Goal: Obtain resource: Download file/media

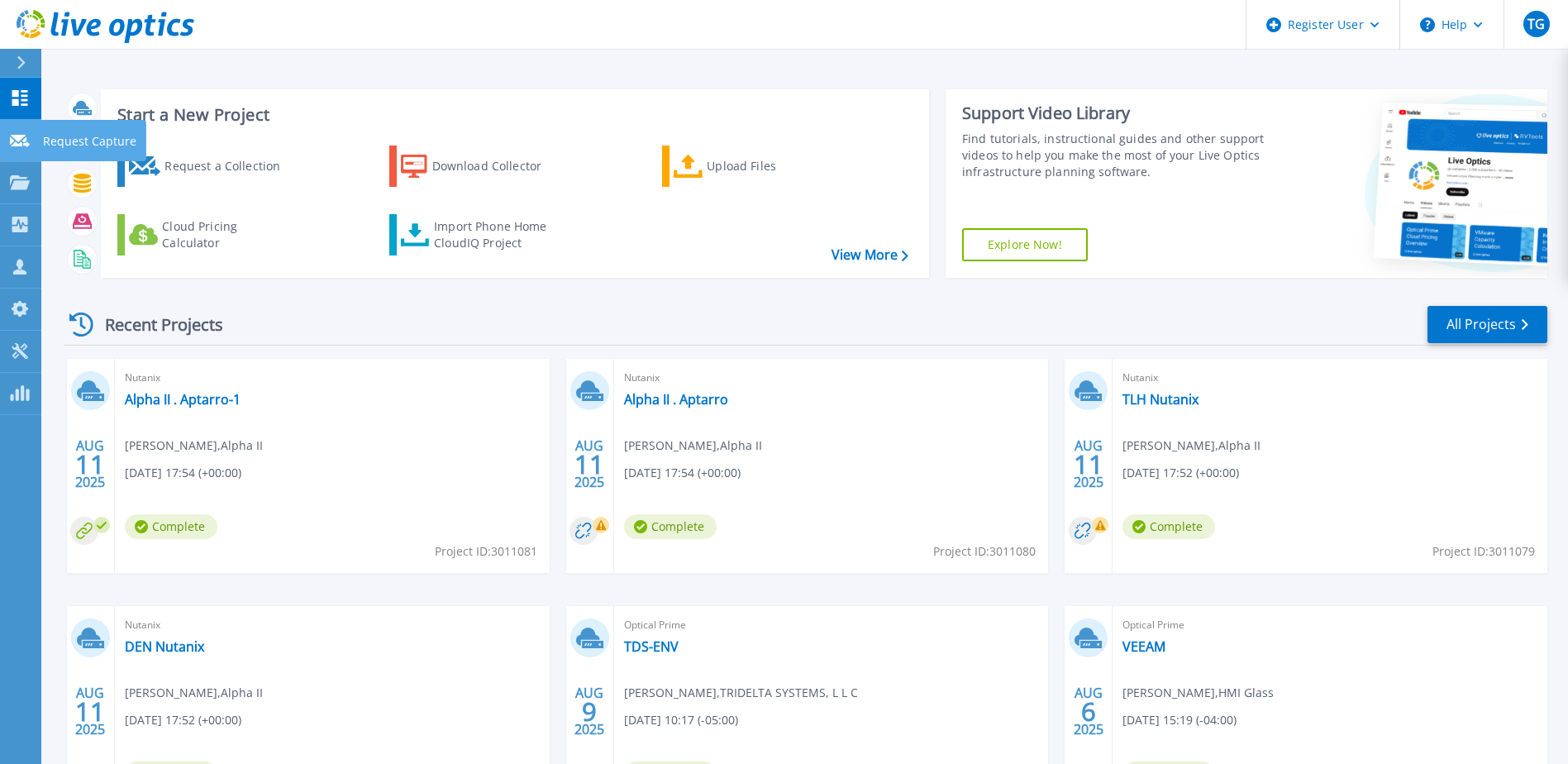
drag, startPoint x: 25, startPoint y: 138, endPoint x: 28, endPoint y: 178, distance: 40.1
click at [25, 138] on icon at bounding box center [19, 140] width 19 height 13
click at [28, 180] on icon at bounding box center [19, 182] width 19 height 15
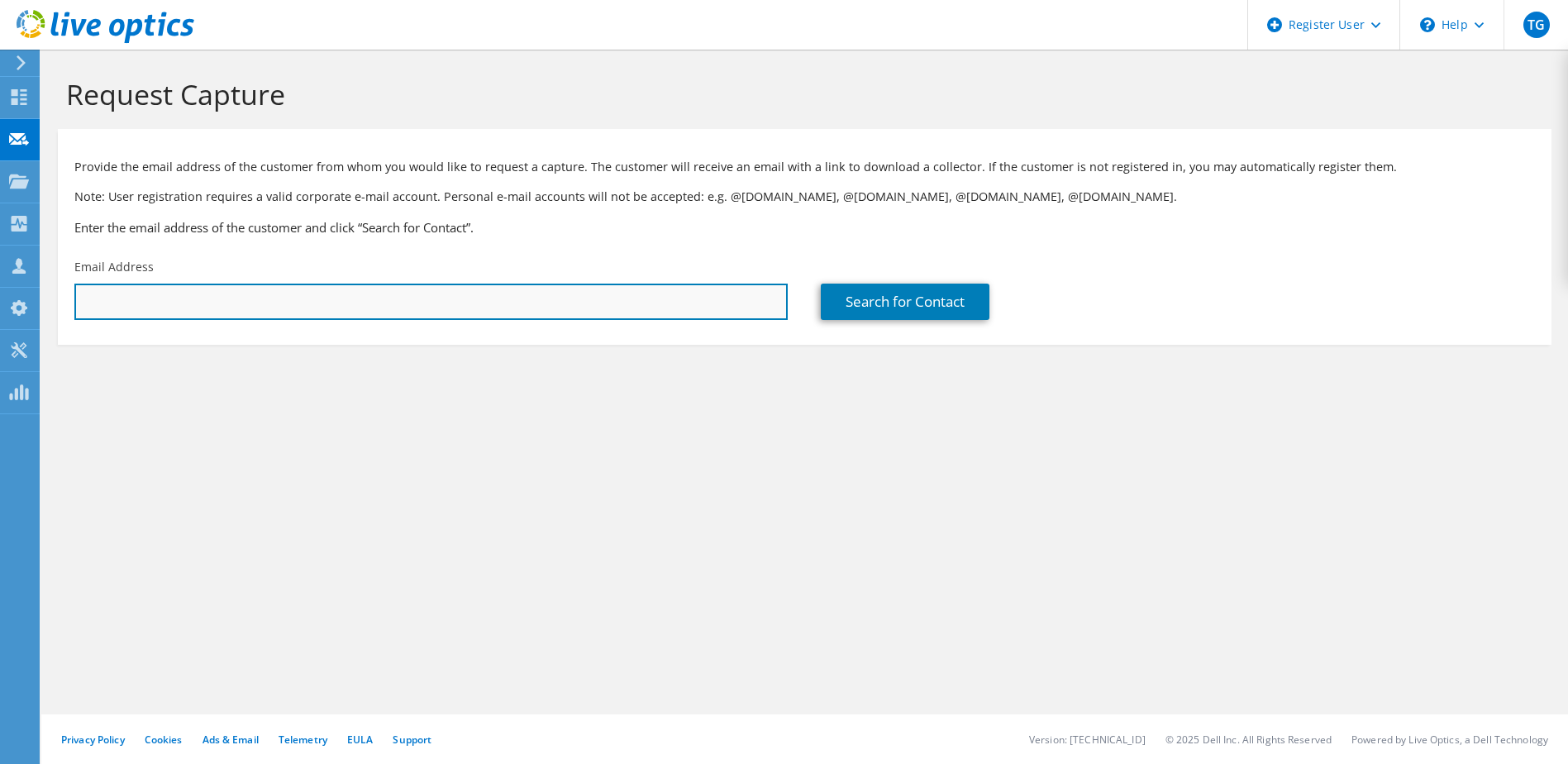
click at [101, 289] on input "text" at bounding box center [431, 302] width 713 height 37
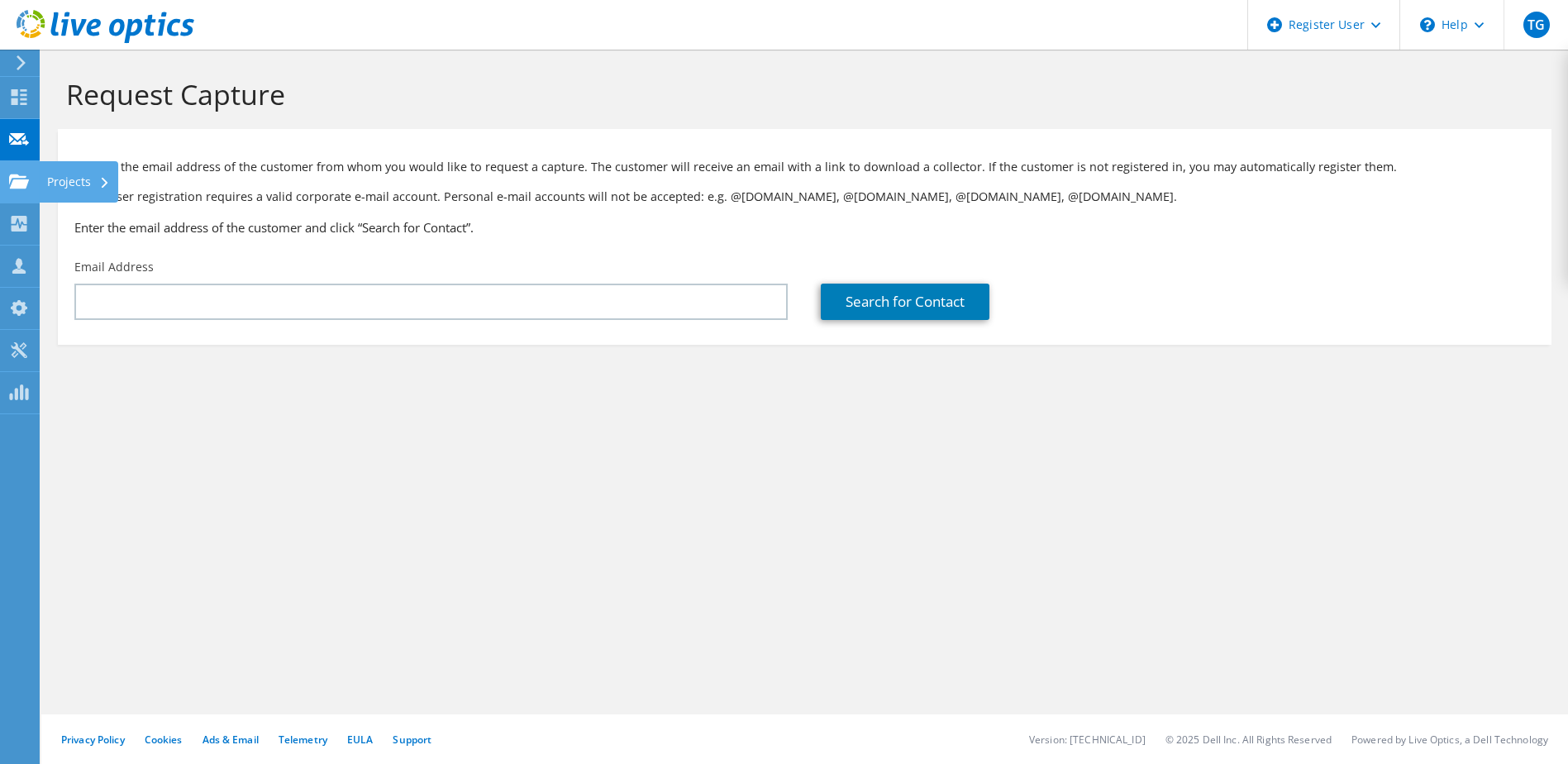
drag, startPoint x: 11, startPoint y: 180, endPoint x: 35, endPoint y: 196, distance: 28.8
click at [11, 180] on use at bounding box center [18, 180] width 19 height 15
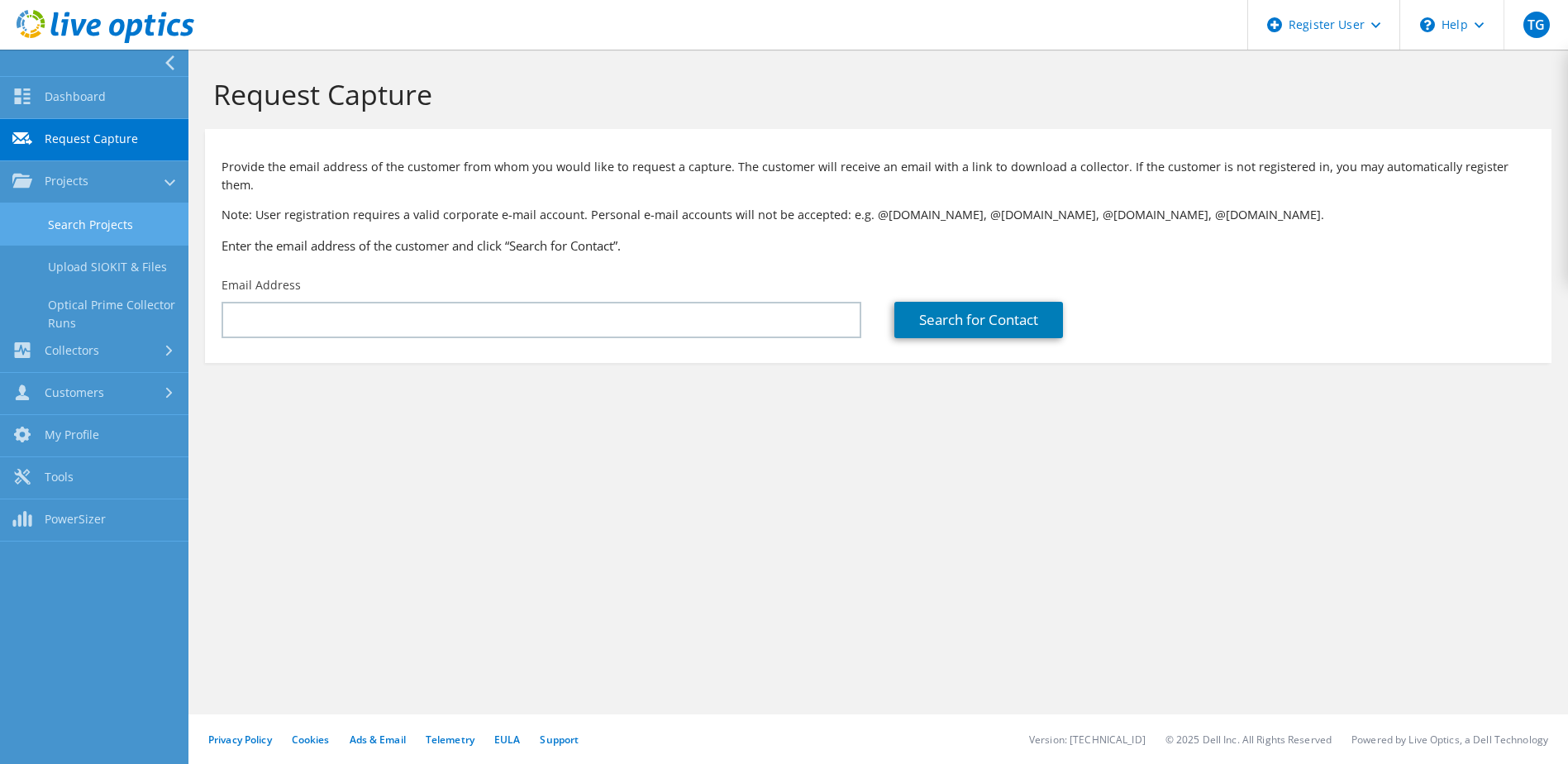
click at [81, 229] on link "Search Projects" at bounding box center [94, 225] width 189 height 43
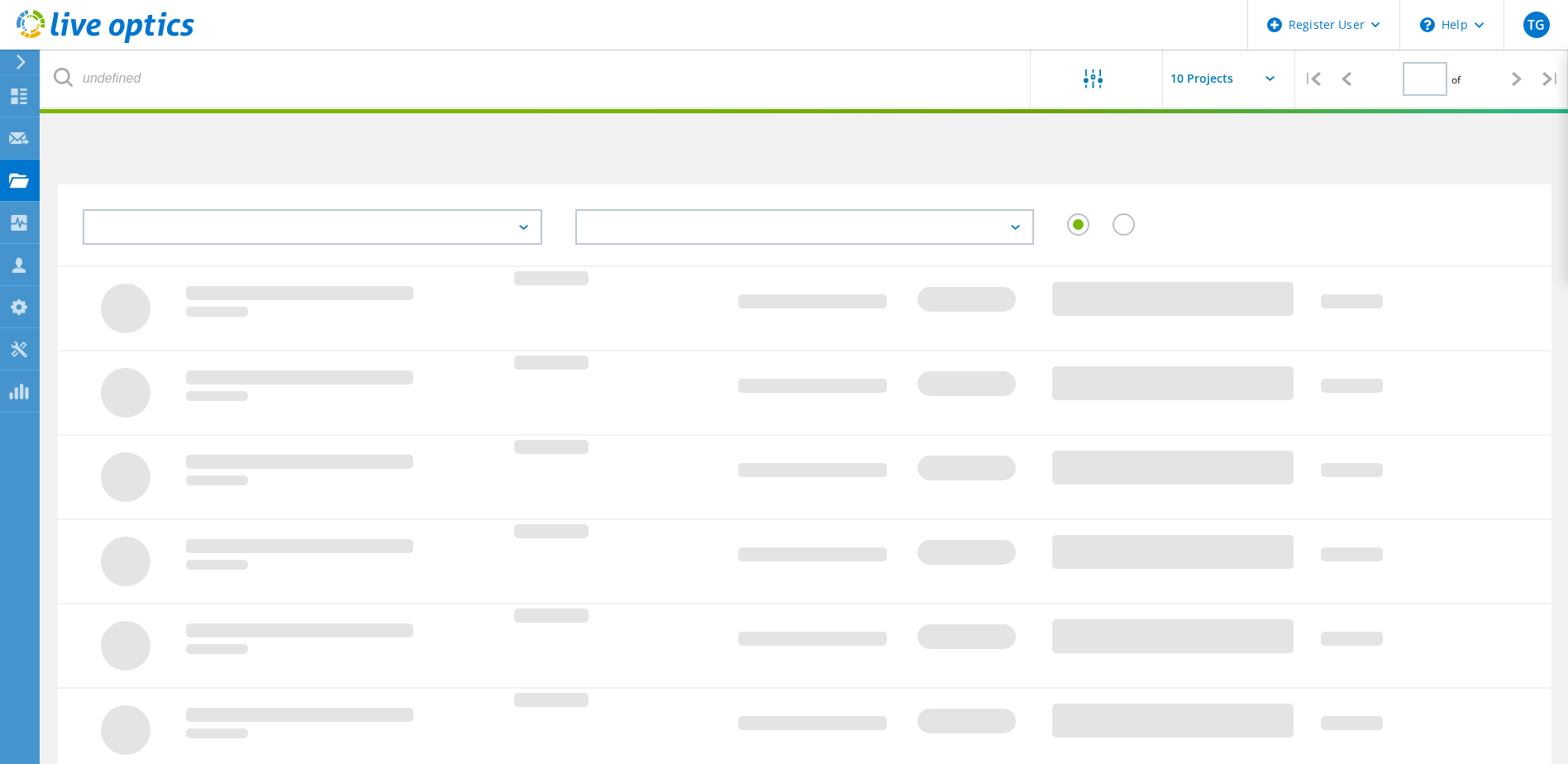
type input "1"
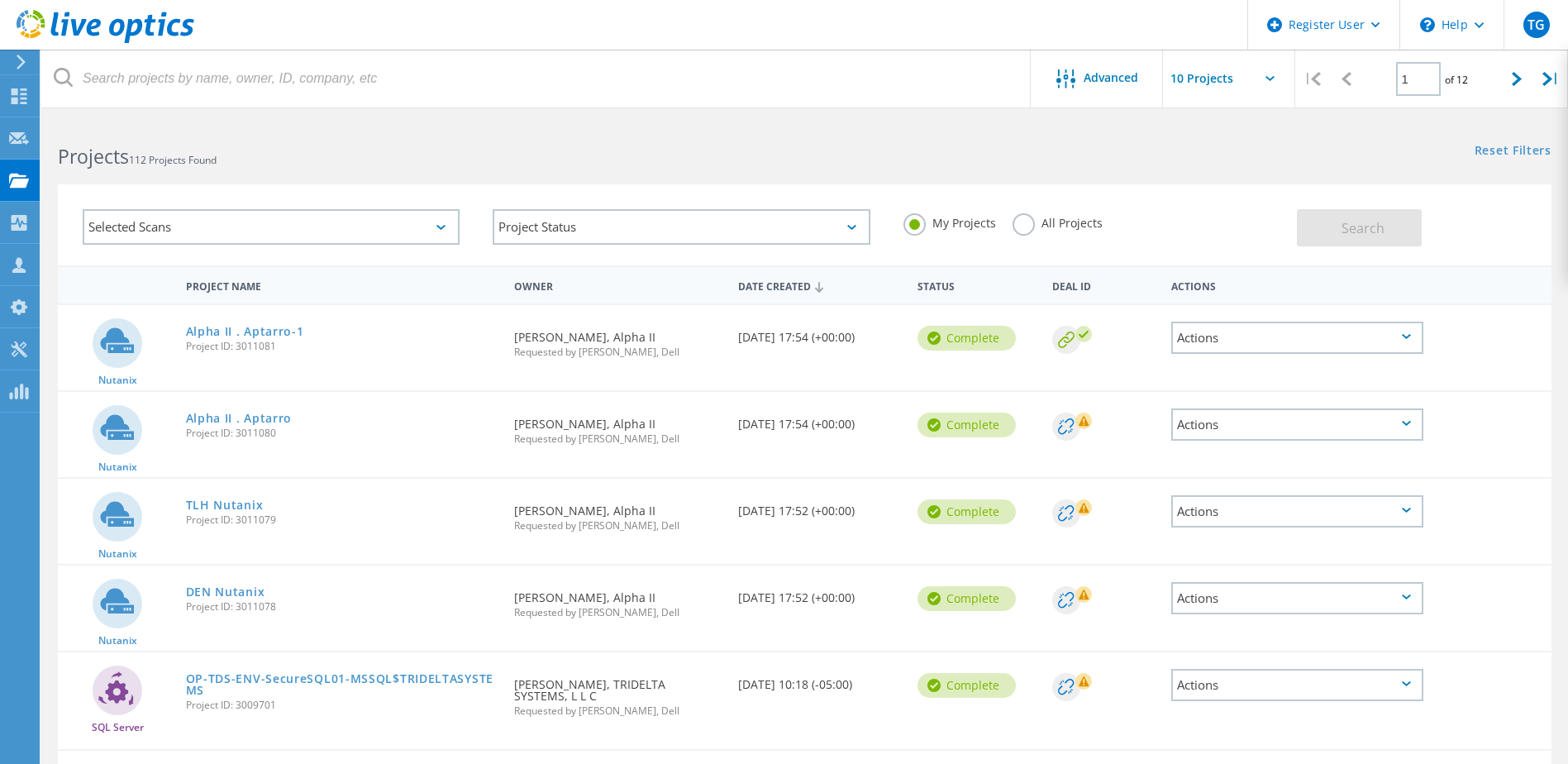
click at [196, 225] on div "Selected Scans" at bounding box center [270, 227] width 377 height 36
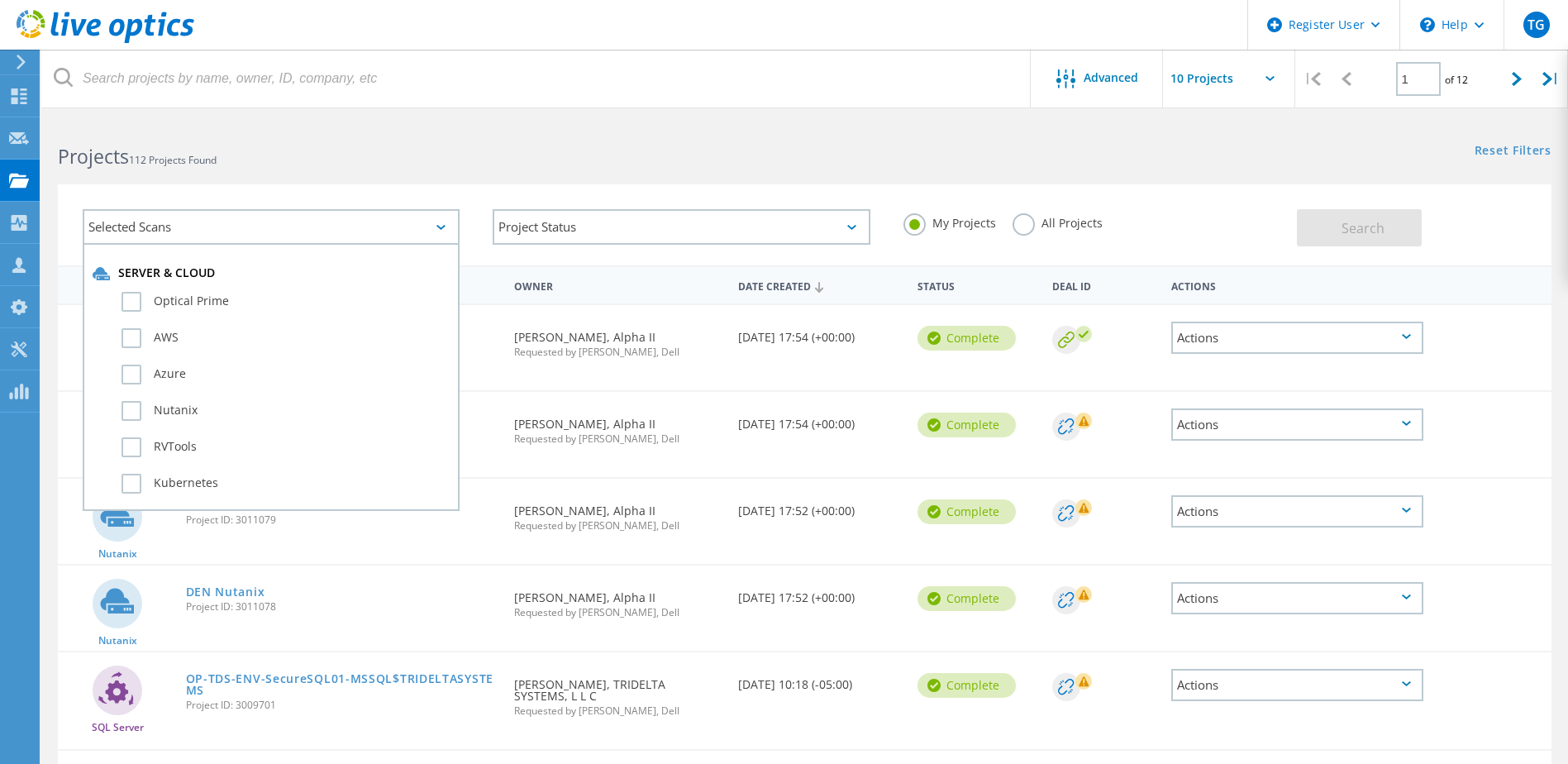
click at [196, 225] on div "Selected Scans" at bounding box center [270, 227] width 377 height 36
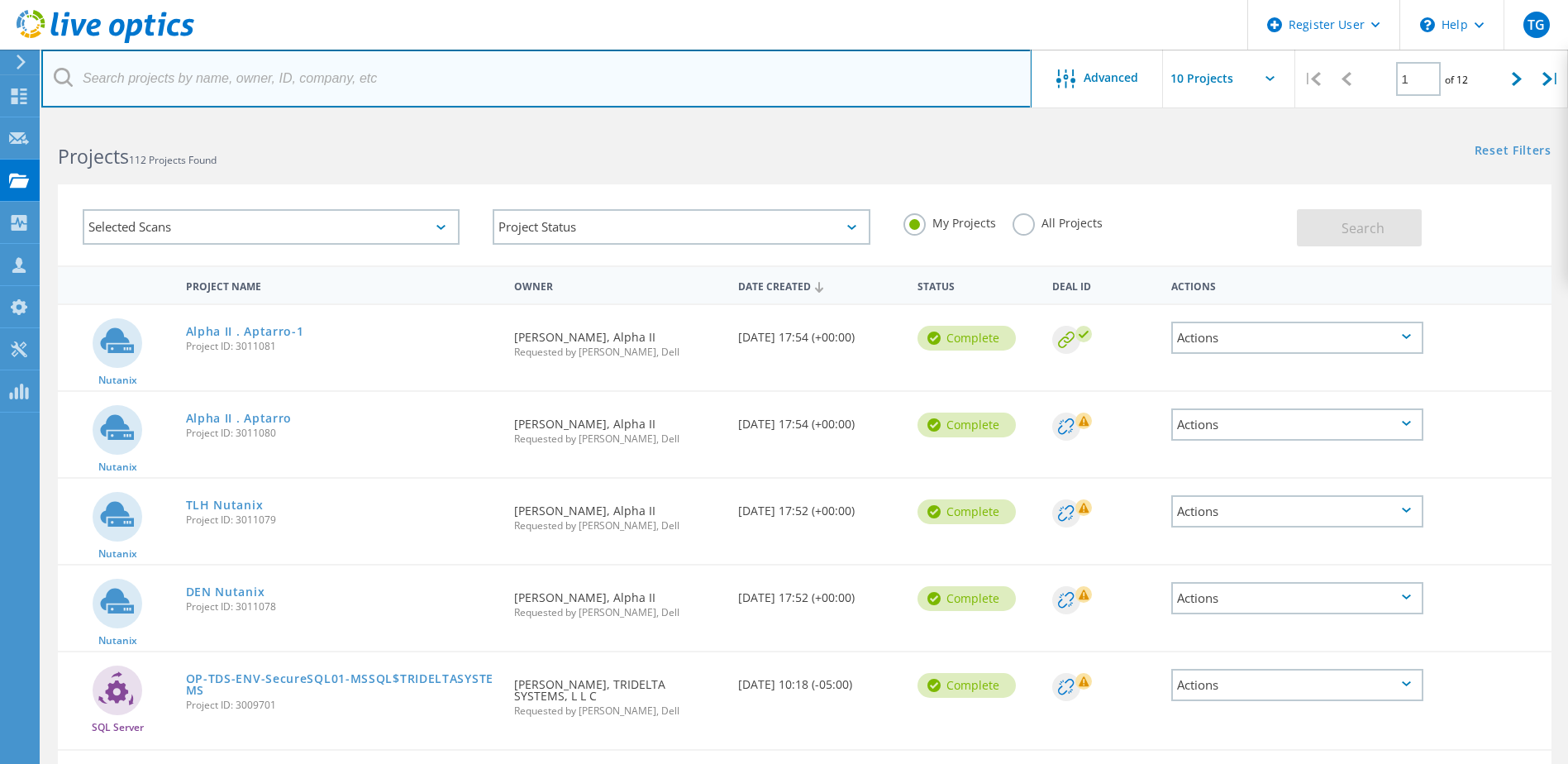
click at [191, 63] on input "text" at bounding box center [536, 78] width 990 height 58
paste input "lcrenshaw@dgcsteel.com"
type input "lcrenshaw@dgcsteel.com"
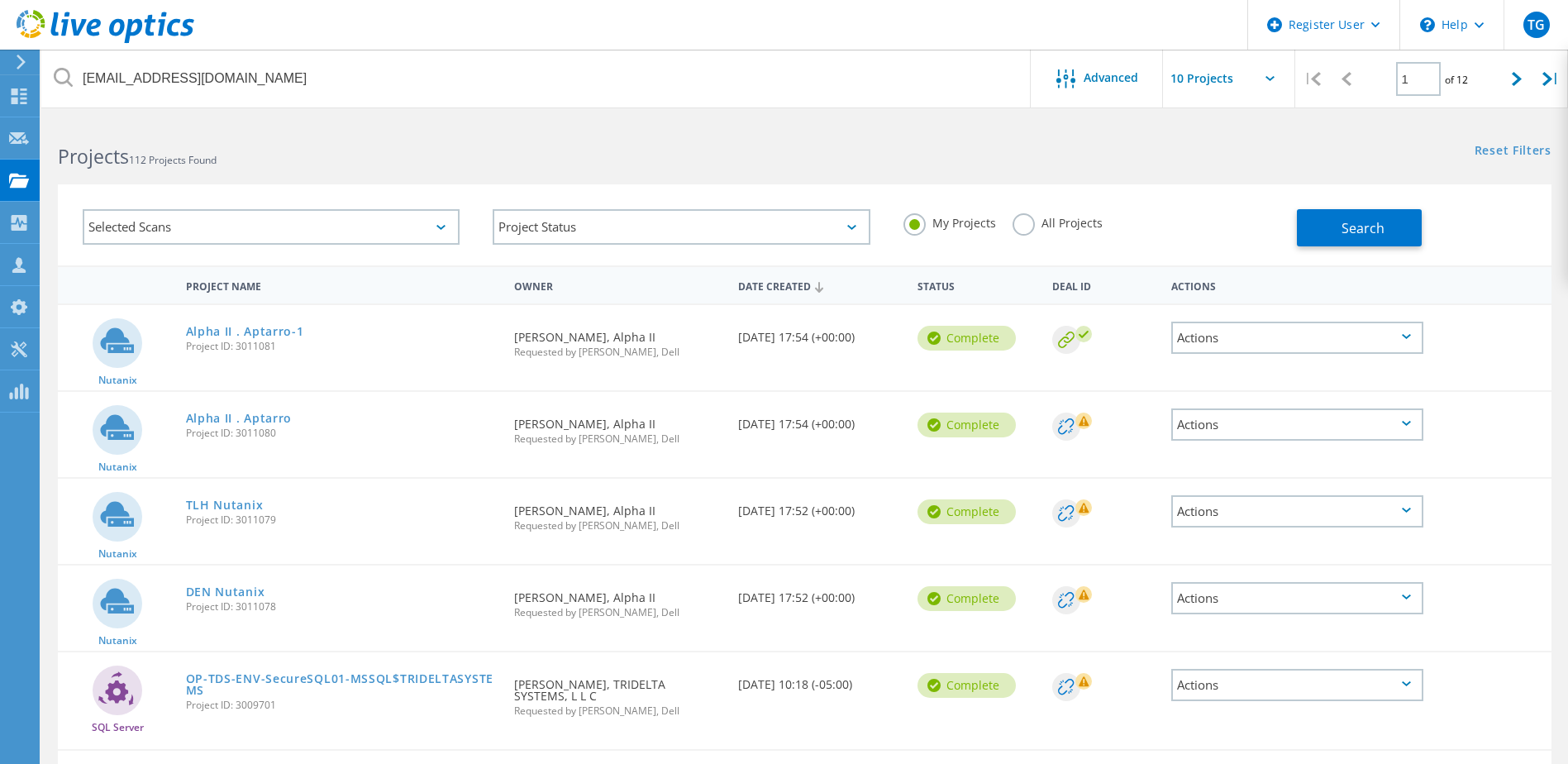
click at [1028, 207] on div "My Projects All Projects" at bounding box center [1092, 223] width 410 height 61
click at [1028, 210] on div "My Projects All Projects" at bounding box center [1092, 223] width 410 height 61
click at [1023, 224] on label "All Projects" at bounding box center [1057, 221] width 90 height 15
click at [0, 0] on input "All Projects" at bounding box center [0, 0] width 0 height 0
click at [1348, 242] on button "Search" at bounding box center [1359, 228] width 125 height 37
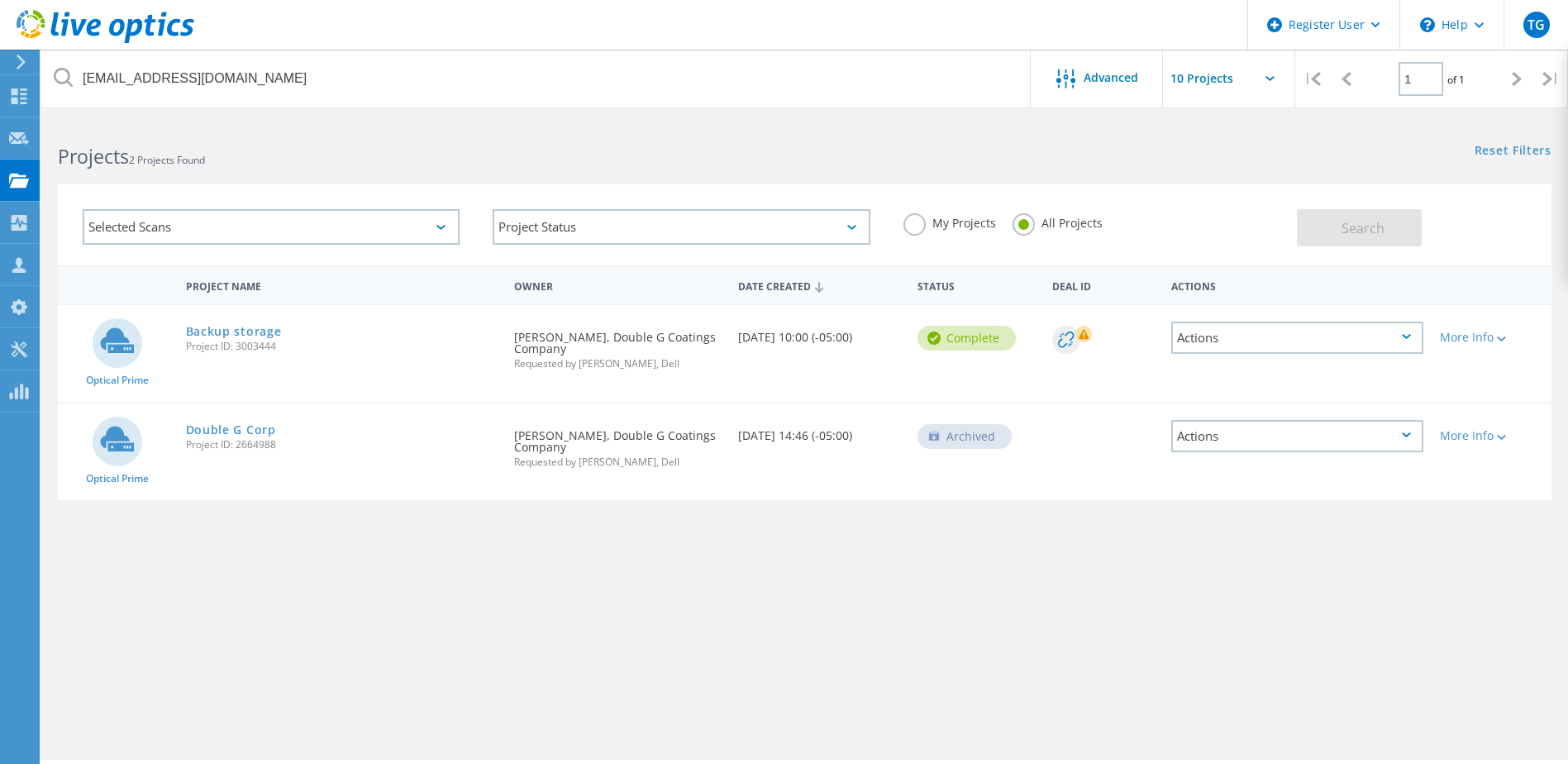
click at [225, 342] on span "Project ID: 3003444" at bounding box center [342, 347] width 313 height 10
click at [464, 609] on div "Project Name Owner Date Created Status Deal Id Actions Optical Prime Backup sto…" at bounding box center [804, 480] width 1493 height 430
click at [233, 333] on link "Backup storage" at bounding box center [233, 332] width 96 height 12
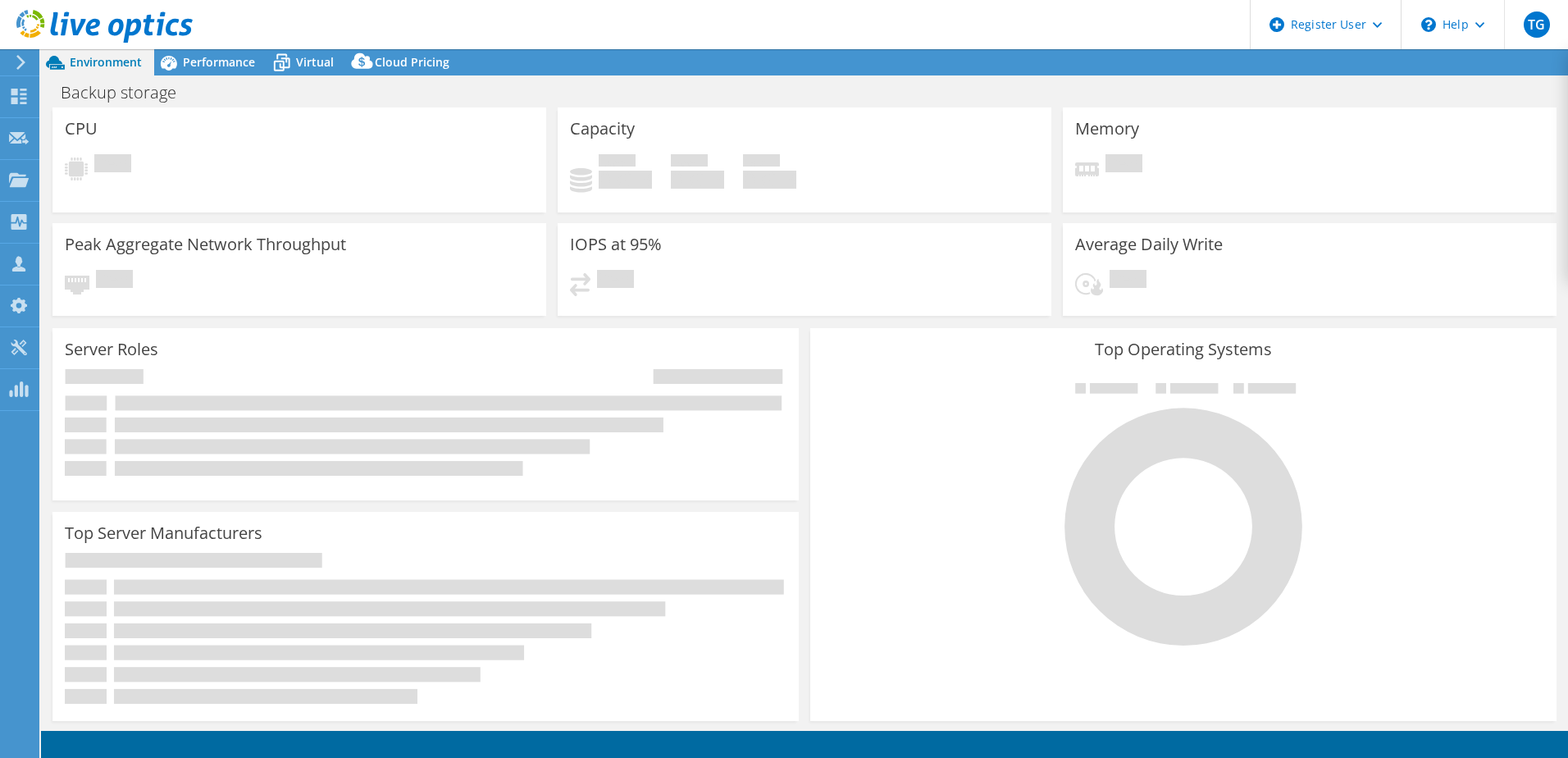
select select "USD"
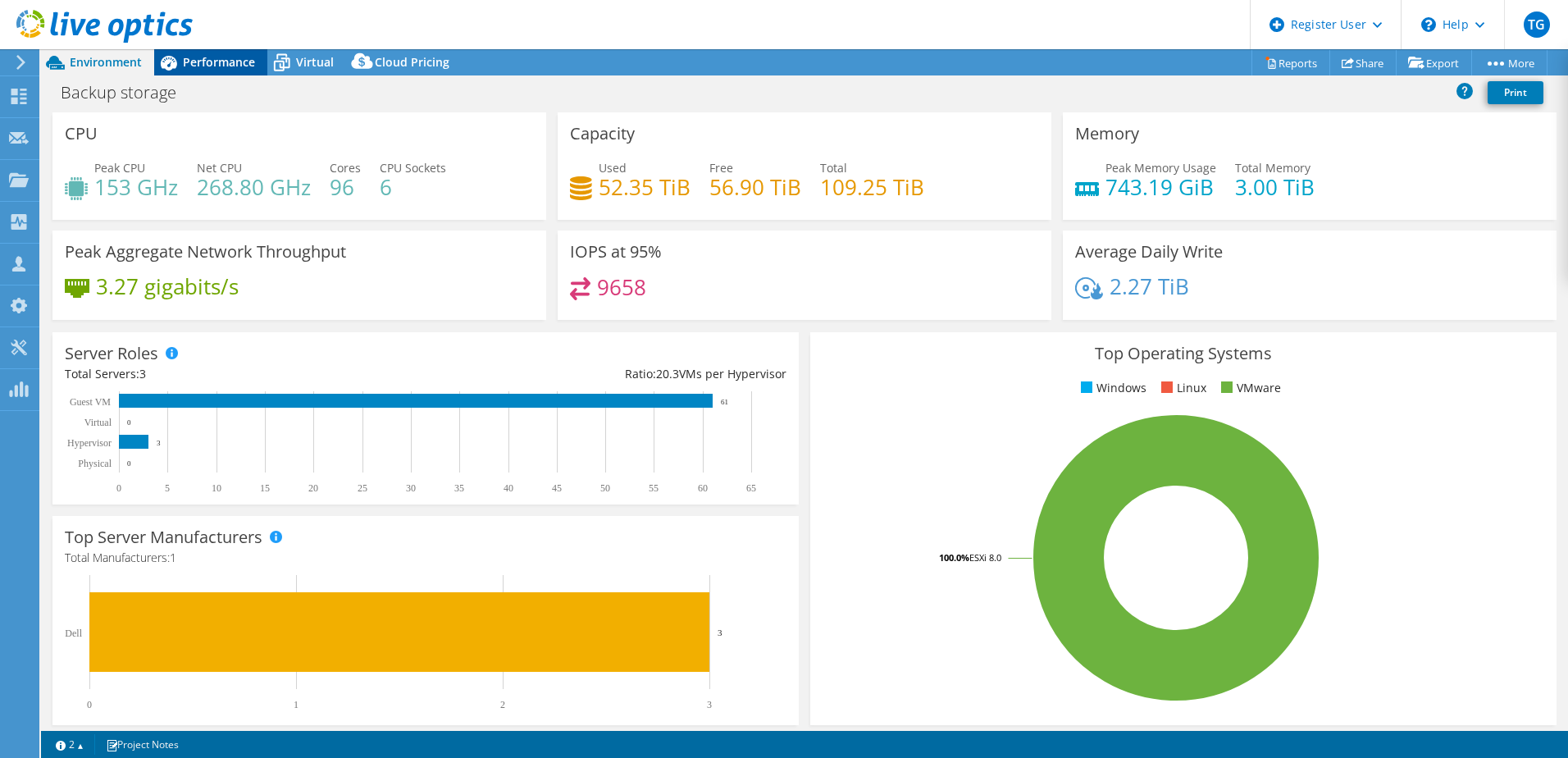
click at [231, 64] on span "Performance" at bounding box center [218, 61] width 72 height 15
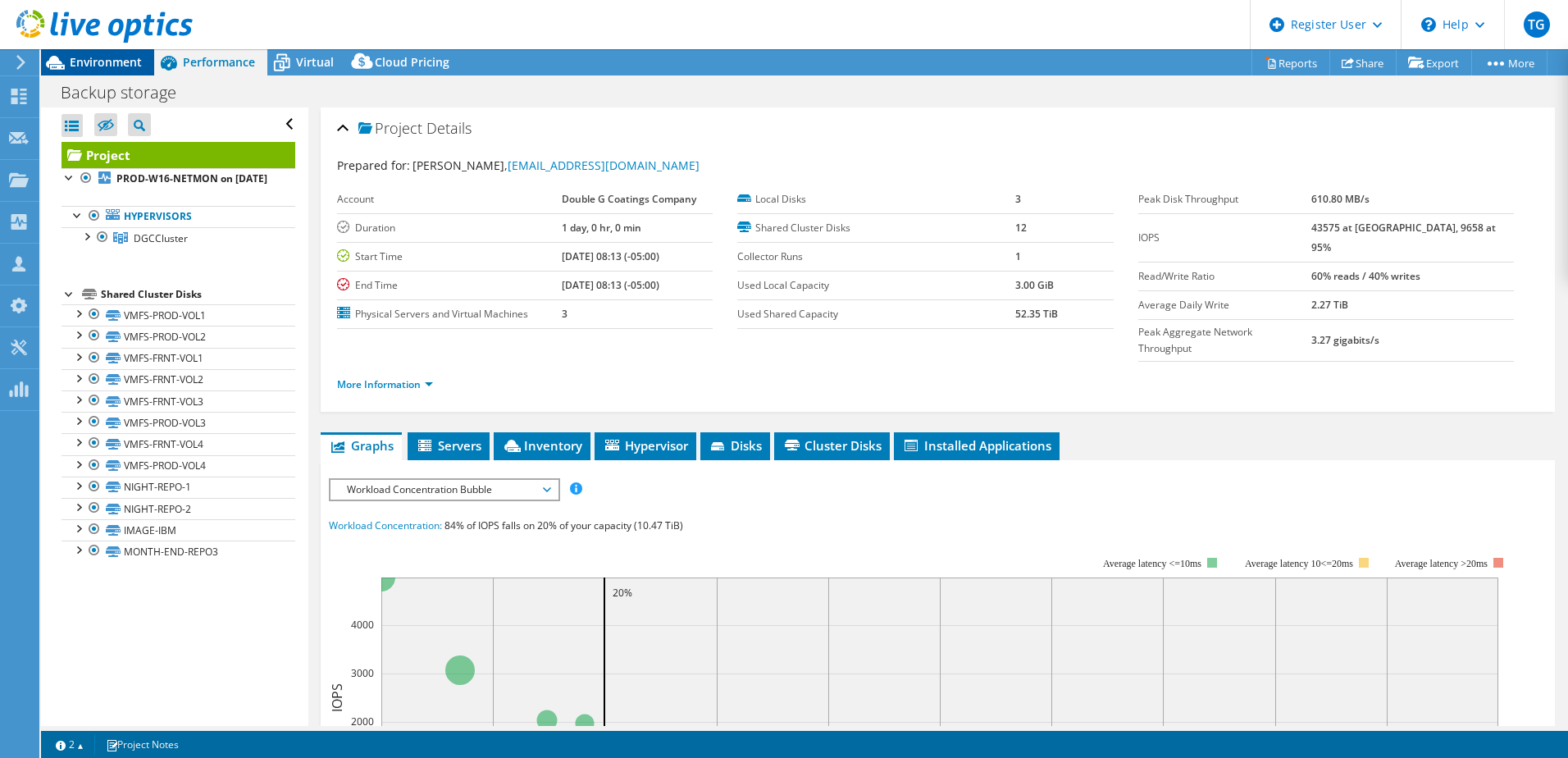
click at [107, 64] on span "Environment" at bounding box center [106, 61] width 72 height 15
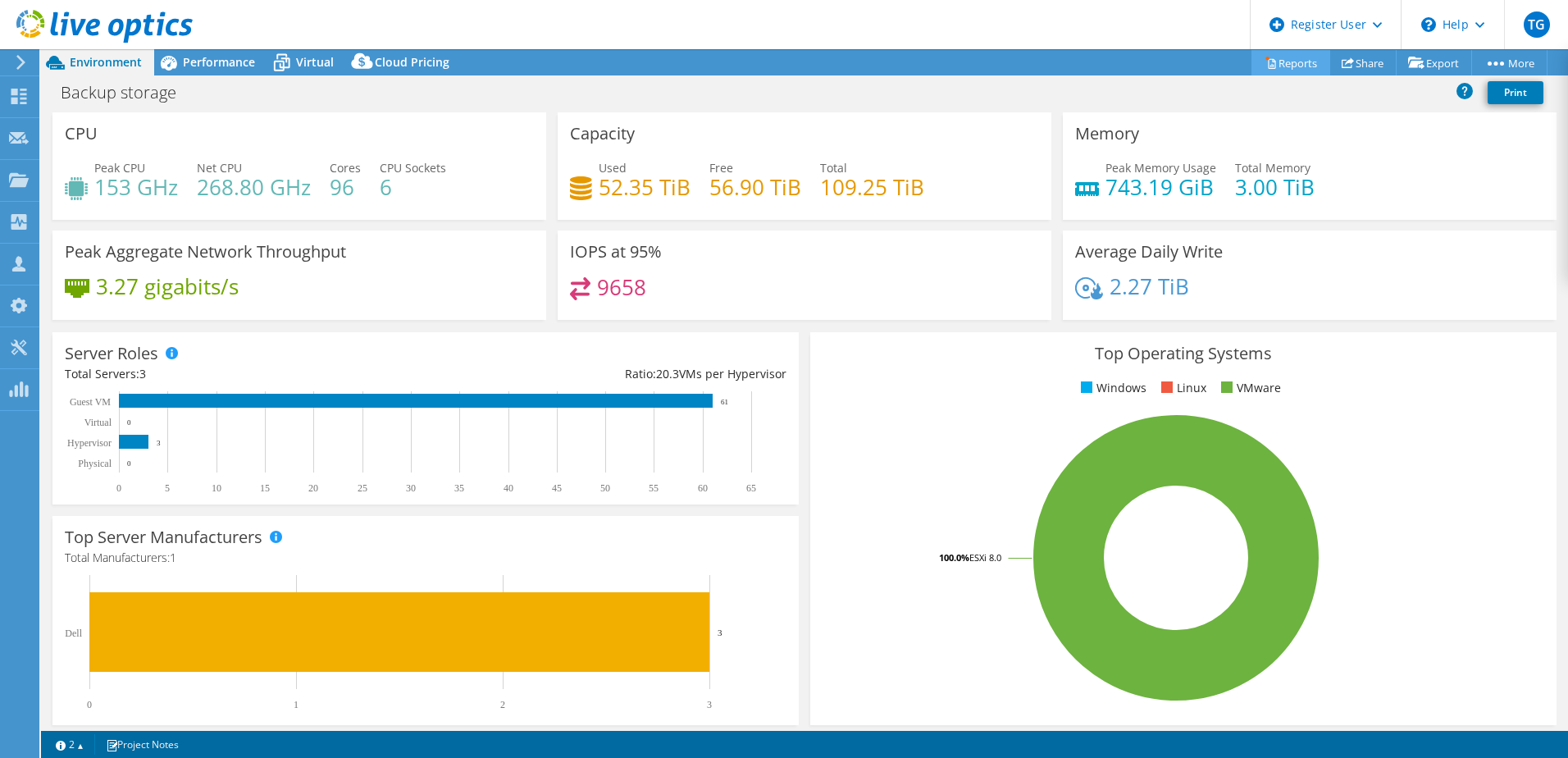
click at [1251, 61] on link "Reports" at bounding box center [1291, 62] width 79 height 25
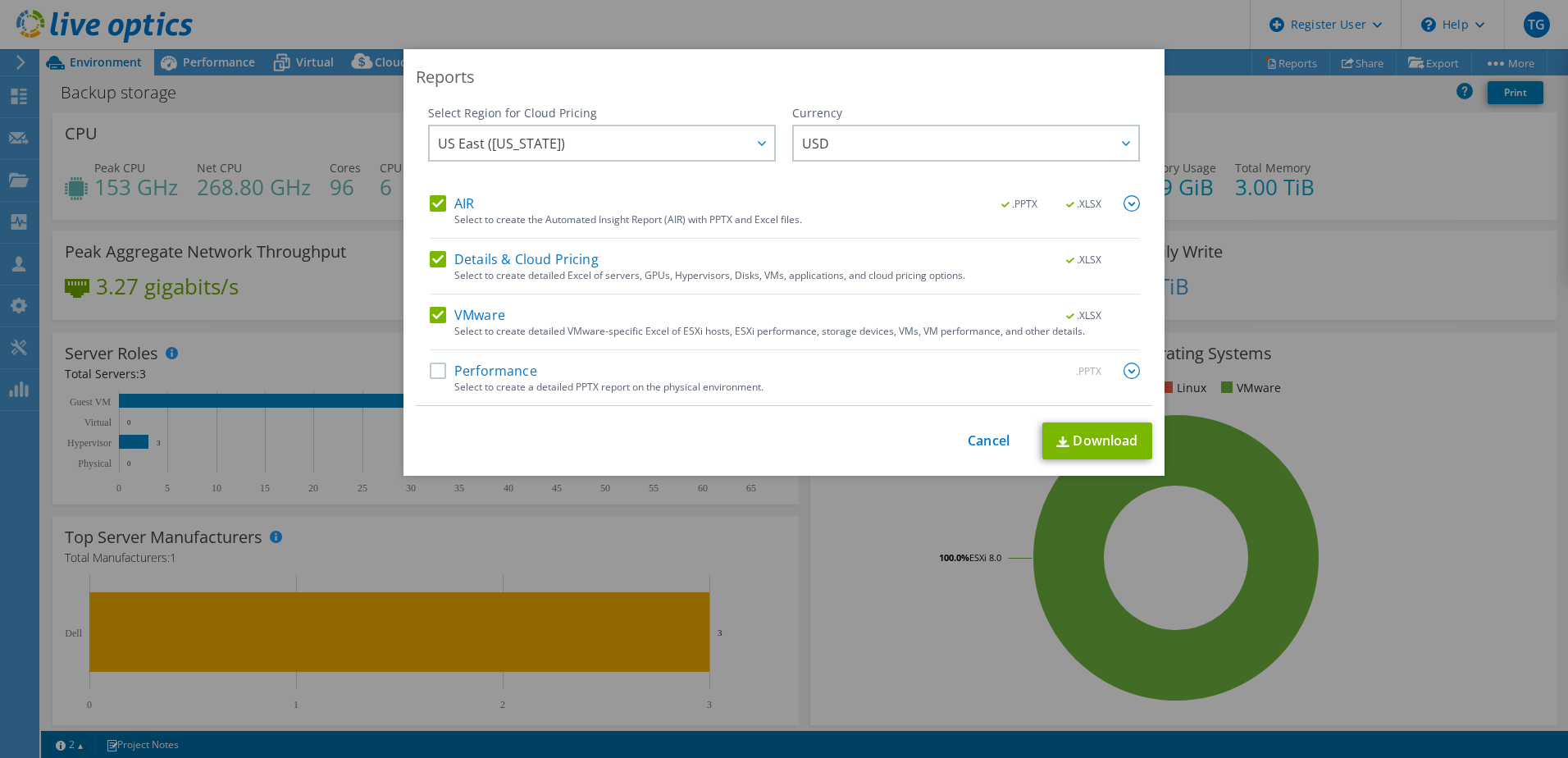
click at [509, 260] on label "Details & Cloud Pricing" at bounding box center [515, 258] width 169 height 16
click at [0, 0] on input "Details & Cloud Pricing" at bounding box center [0, 0] width 0 height 0
drag, startPoint x: 462, startPoint y: 222, endPoint x: 448, endPoint y: 212, distance: 17.2
click at [461, 222] on div "Select to create the Automated Insight Report (AIR) with PPTX and Excel files." at bounding box center [797, 220] width 686 height 12
click at [442, 206] on label "AIR" at bounding box center [452, 203] width 44 height 16
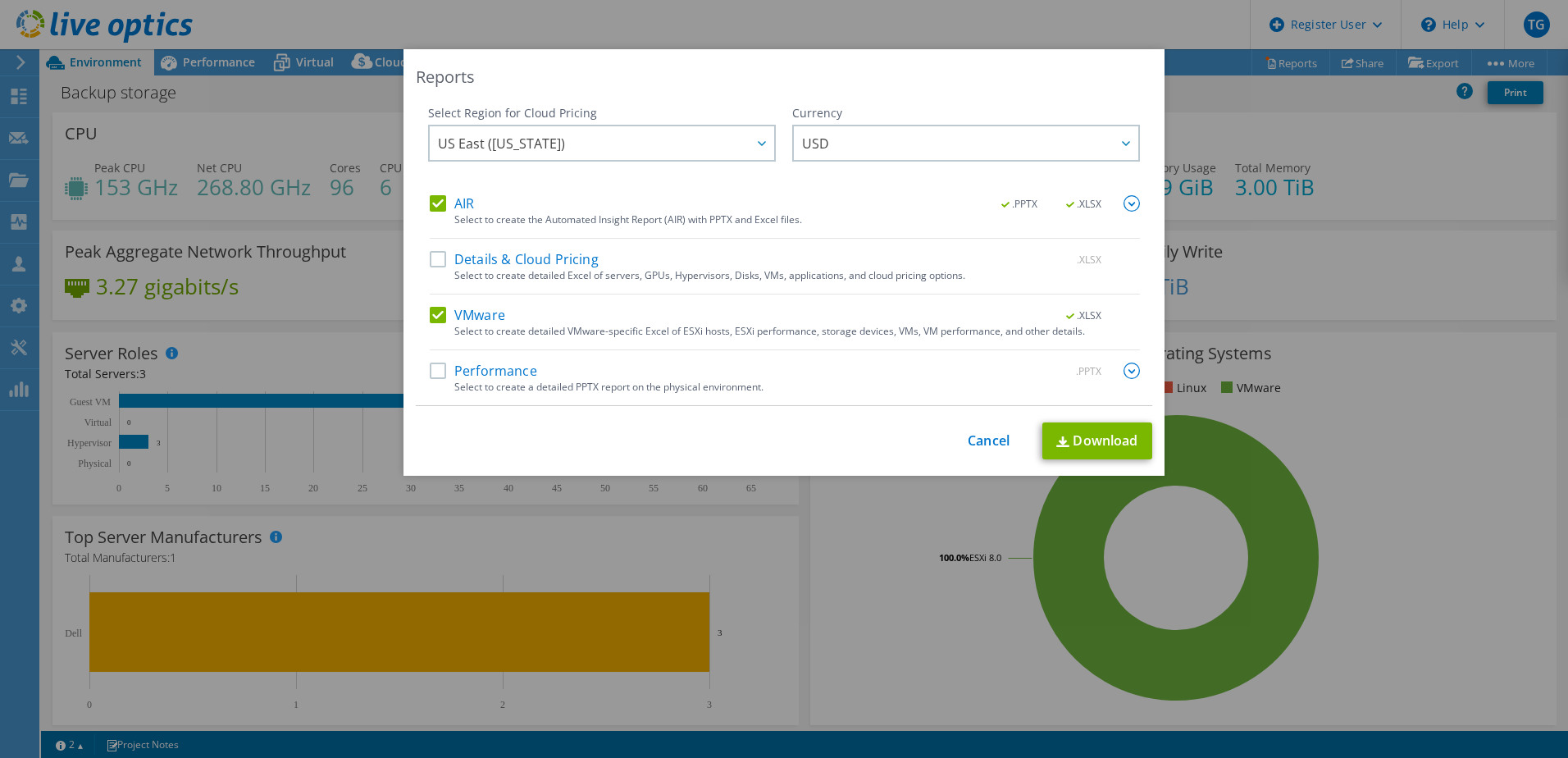
click at [0, 0] on input "AIR" at bounding box center [0, 0] width 0 height 0
click at [1073, 447] on link "Download" at bounding box center [1098, 441] width 109 height 37
click at [429, 168] on div "Select Region for Cloud Pricing Asia Pacific (Hong Kong) Asia Pacific (Mumbai) …" at bounding box center [602, 150] width 348 height 90
click at [368, 159] on div "Reports Select Region for Cloud Pricing Asia Pacific (Hong Kong) Asia Pacific (…" at bounding box center [784, 379] width 1568 height 660
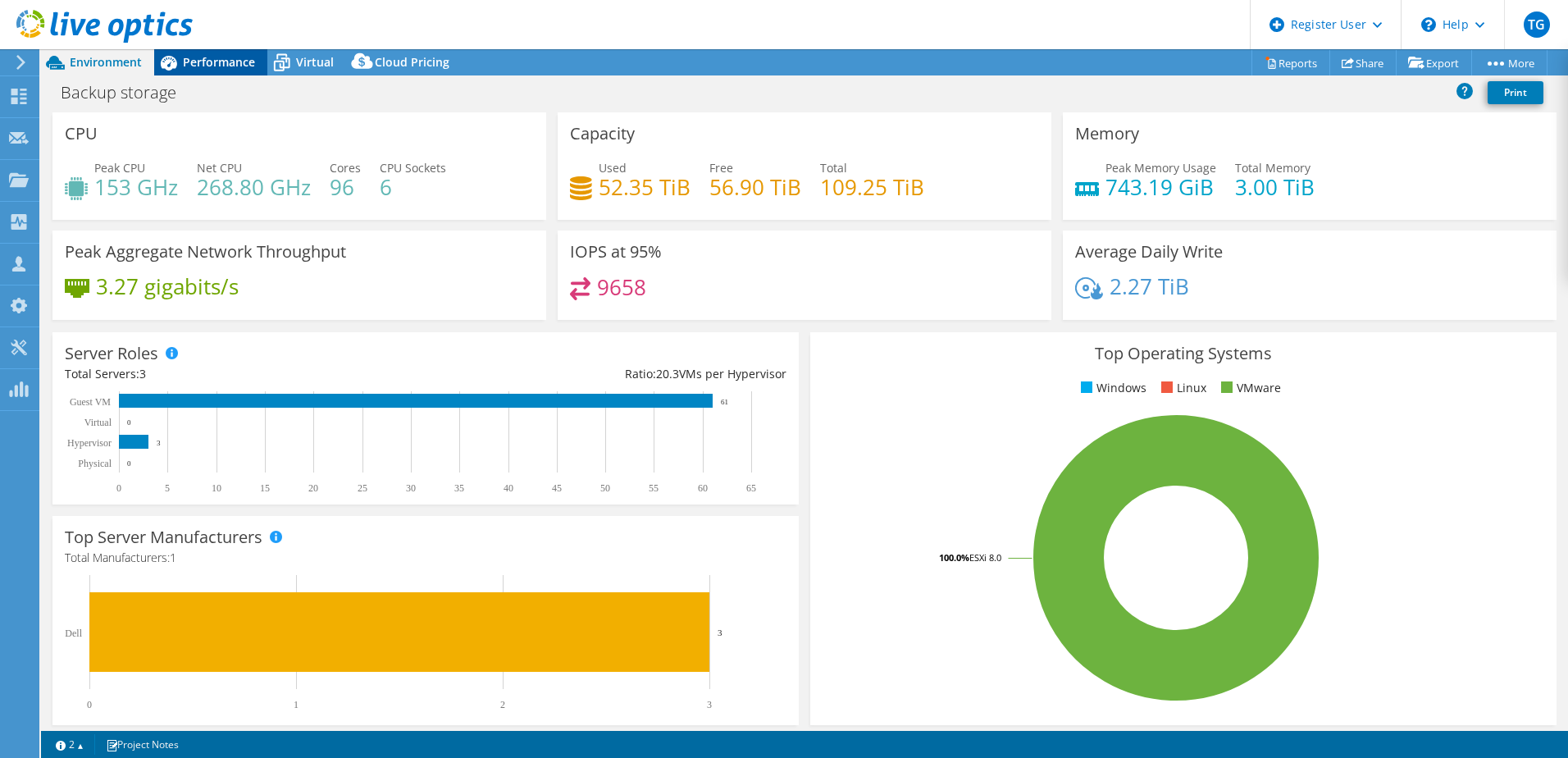
click at [227, 50] on div "Performance" at bounding box center [211, 61] width 113 height 26
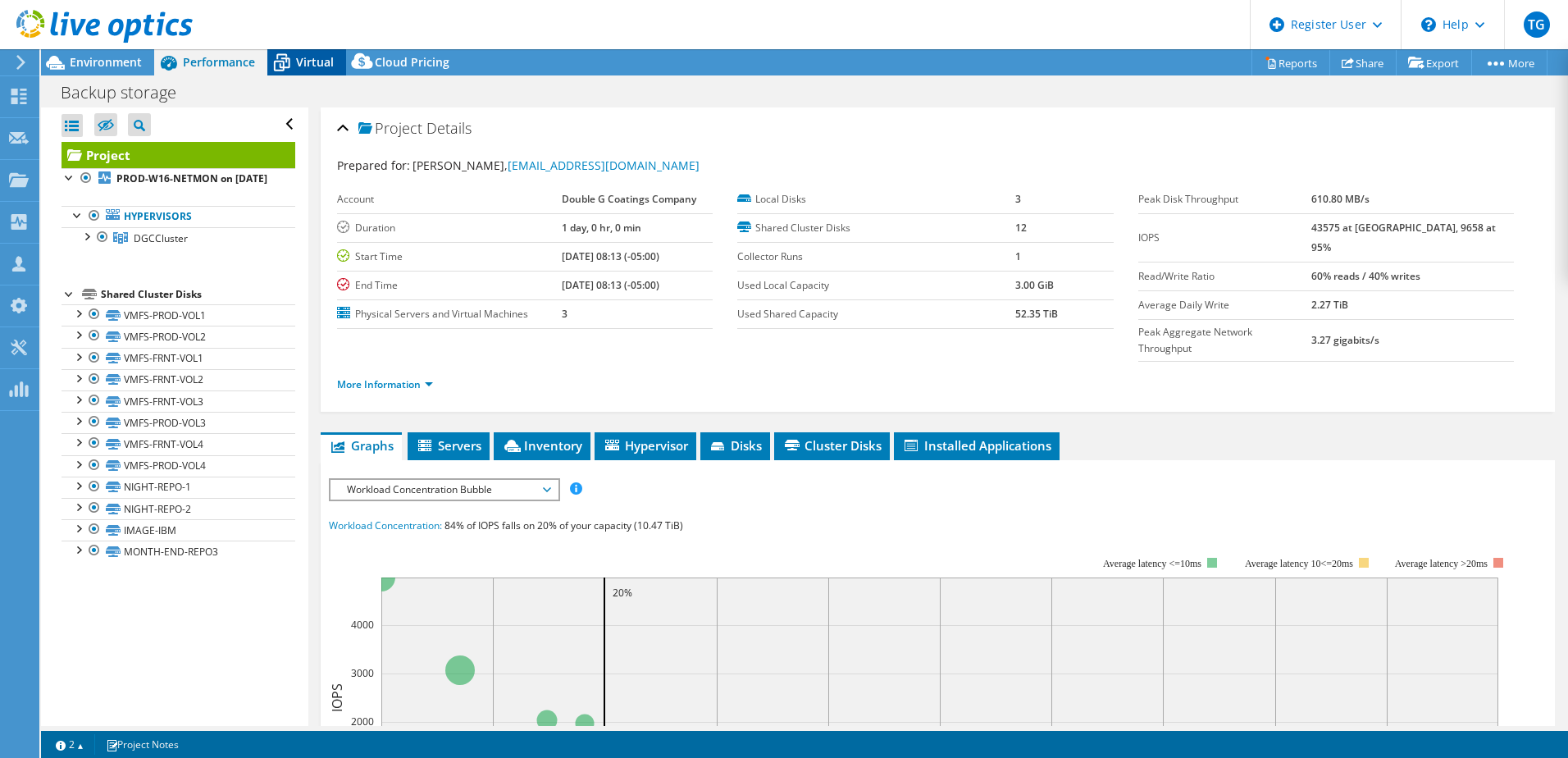
click at [318, 69] on span "Virtual" at bounding box center [314, 61] width 37 height 15
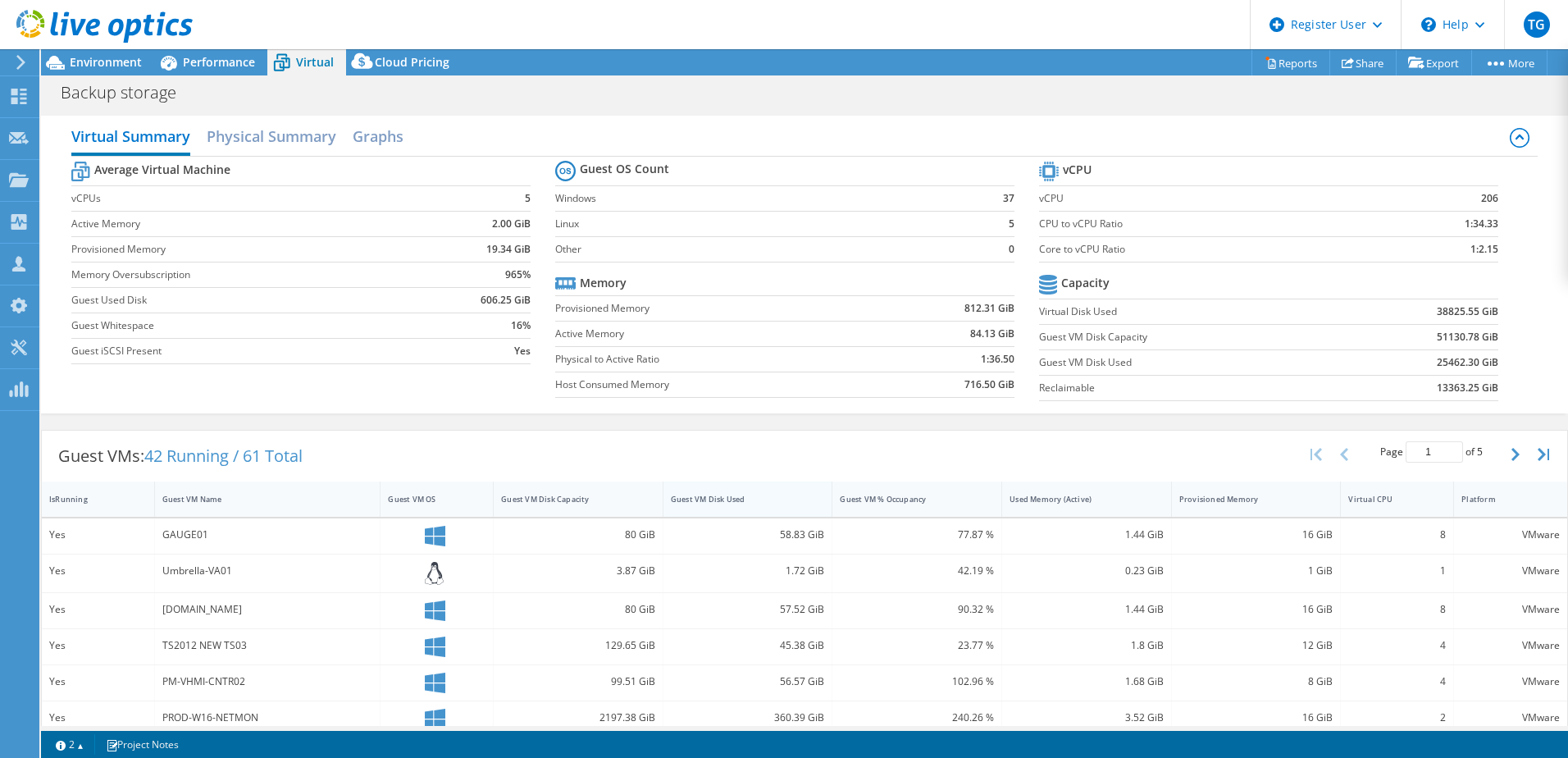
click at [755, 500] on div "Guest VM Disk Used" at bounding box center [738, 499] width 134 height 11
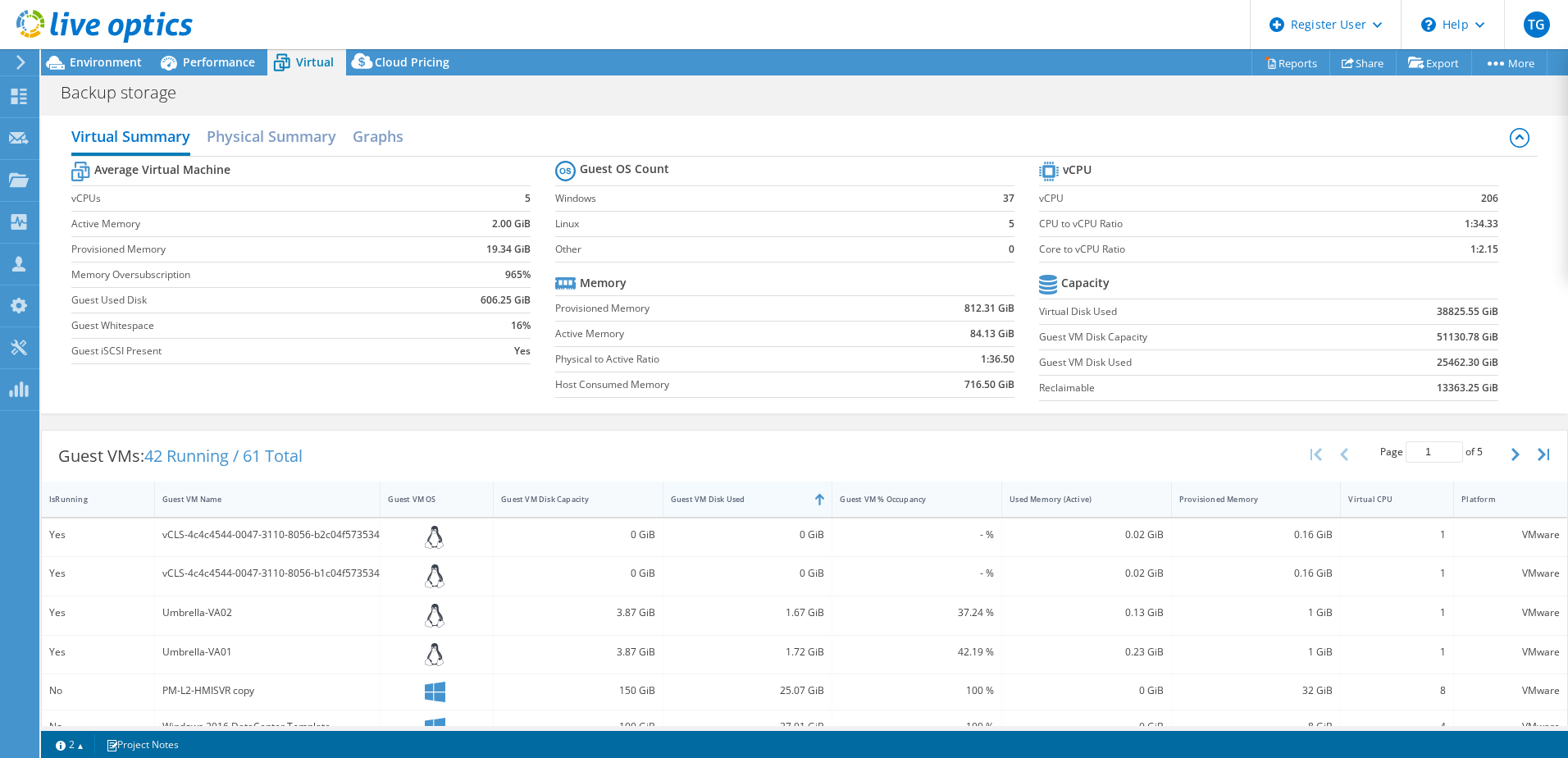
click at [755, 500] on div "Guest VM Disk Used" at bounding box center [738, 499] width 134 height 11
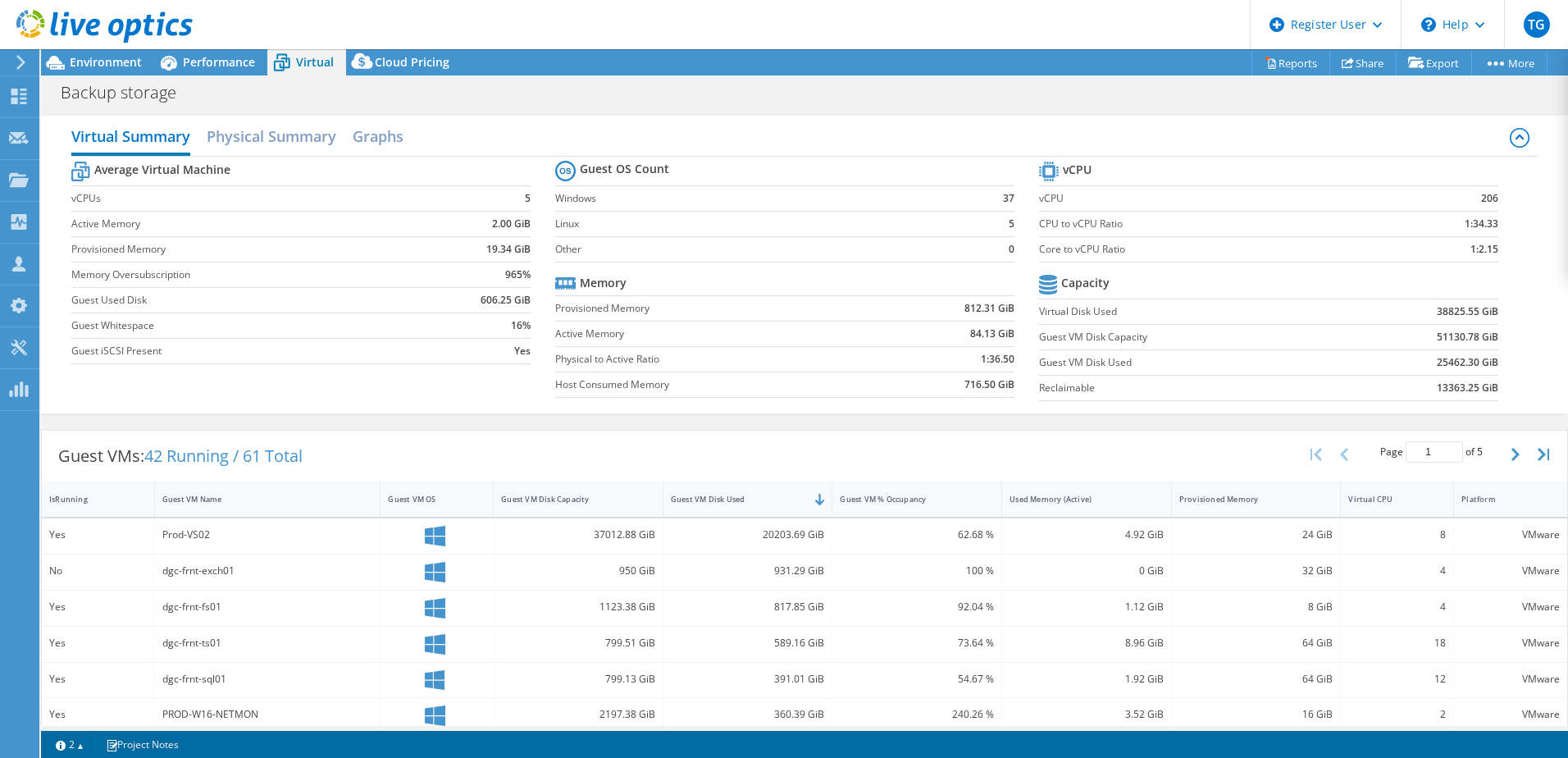
click at [755, 462] on div "Guest VMs: 42 Running / 61 Total Page 1 of 5 5 rows 10 rows 20 rows 25 rows 50 …" at bounding box center [805, 455] width 1526 height 51
click at [76, 49] on div at bounding box center [96, 27] width 193 height 55
click at [82, 56] on span "Environment" at bounding box center [106, 61] width 72 height 15
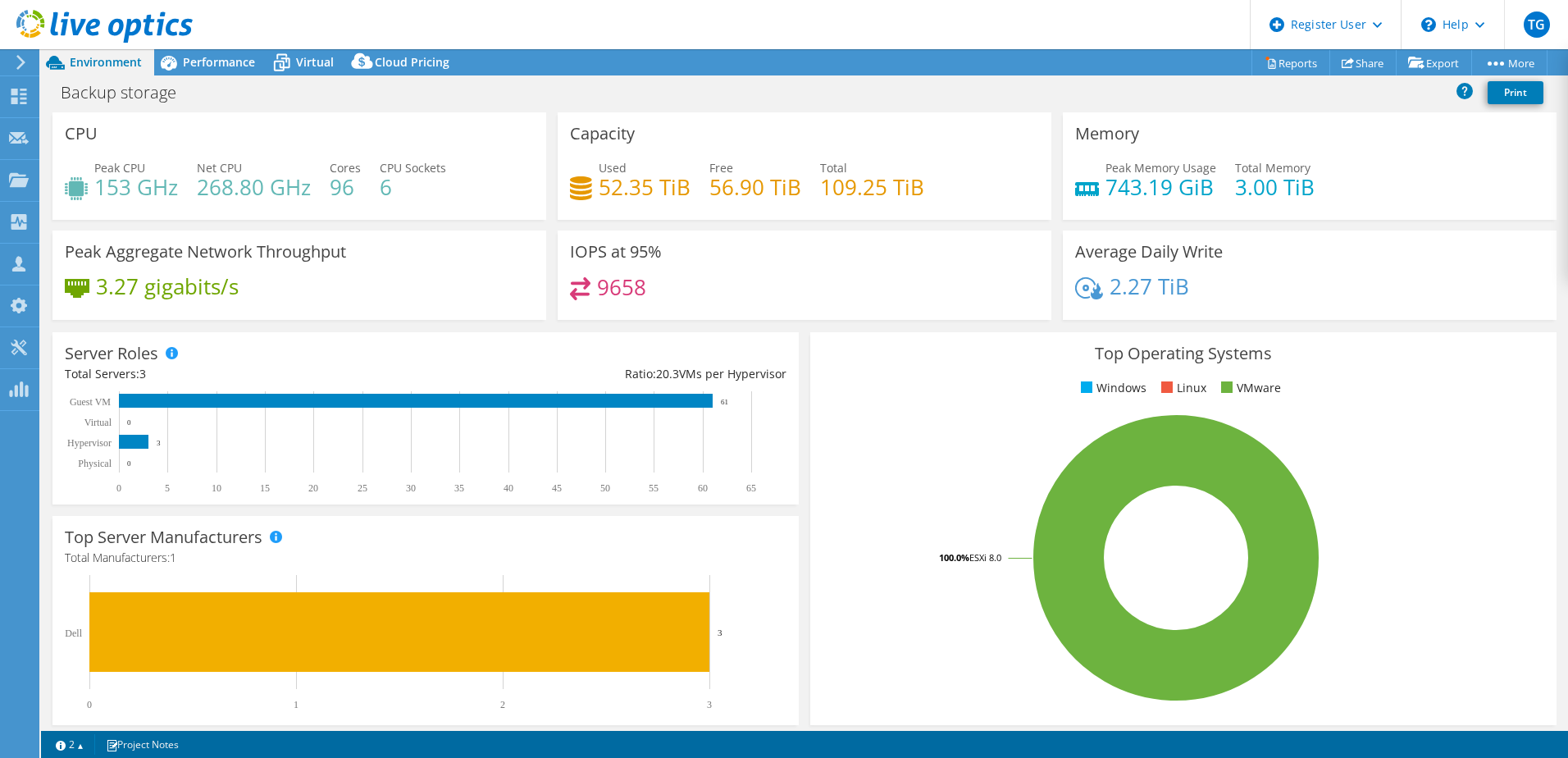
click at [577, 313] on div "IOPS at 95% 9658" at bounding box center [805, 275] width 494 height 89
